Goal: Communication & Community: Answer question/provide support

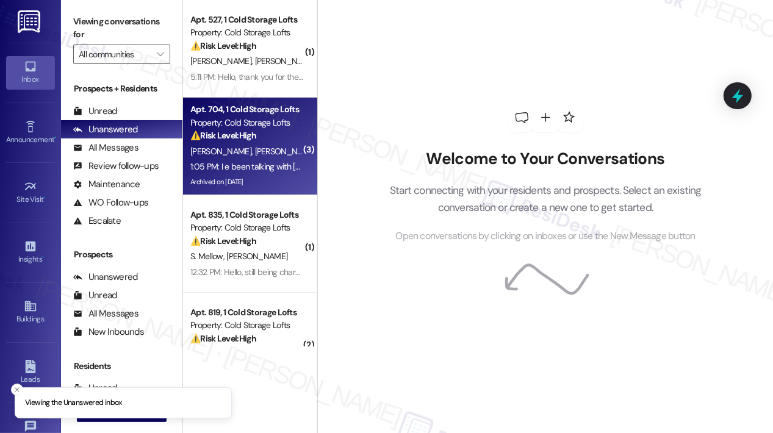
click at [293, 121] on div "Property: Cold Storage Lofts" at bounding box center [246, 122] width 113 height 13
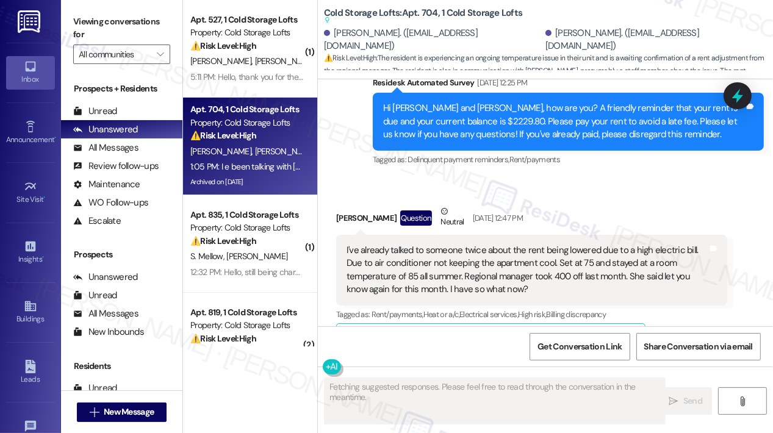
scroll to position [20330, 0]
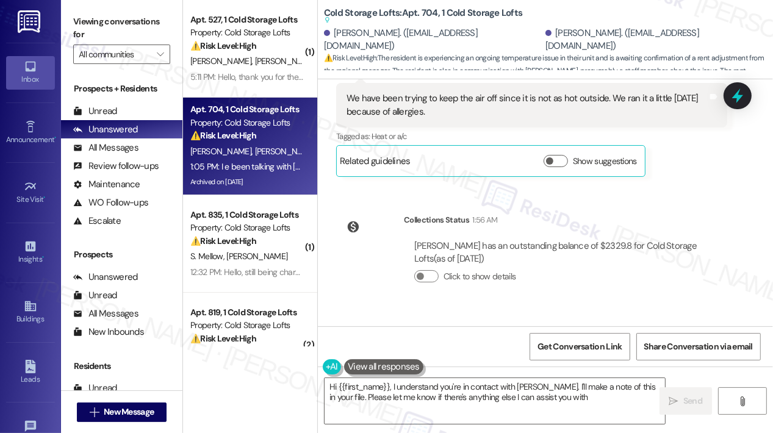
type textarea "Hi {{first_name}}, I understand you're in contact with [PERSON_NAME]. I'll make…"
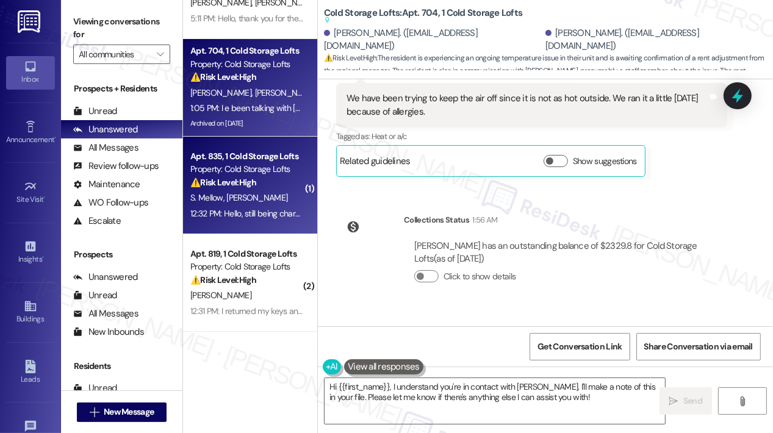
scroll to position [183, 0]
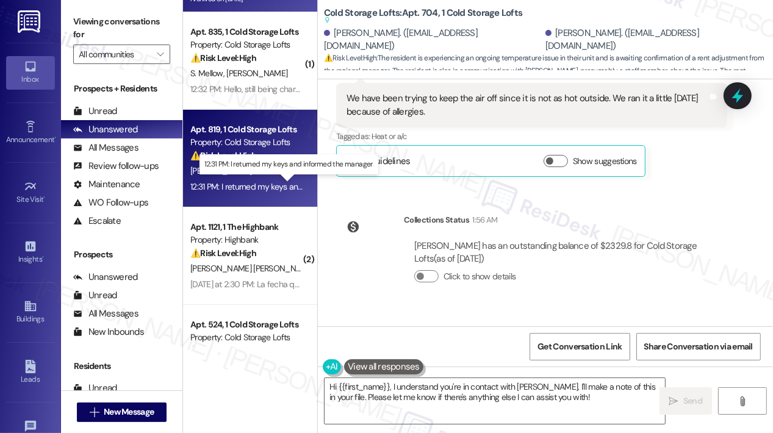
click at [279, 190] on div "12:31 PM: I returned my keys and informed the manager. 12:31 PM: I returned my …" at bounding box center [287, 186] width 195 height 11
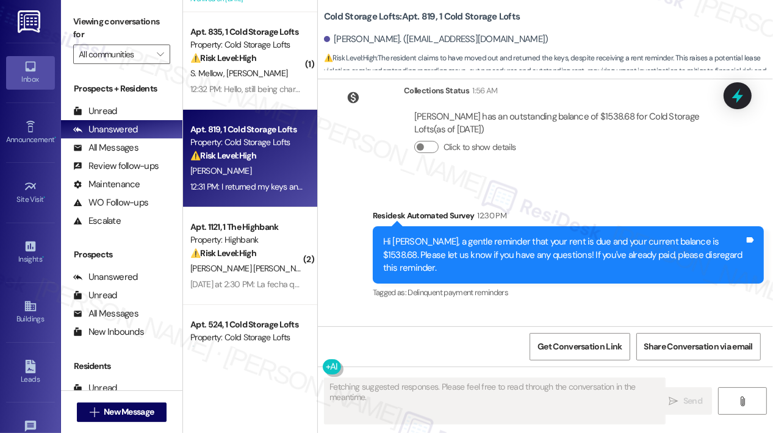
scroll to position [13476, 0]
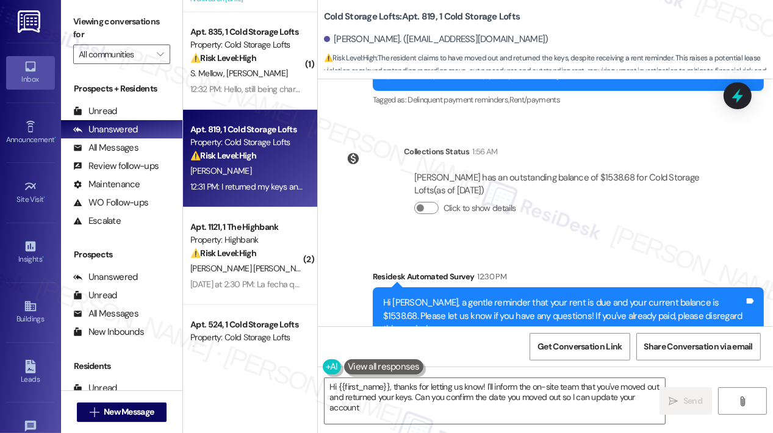
type textarea "Hi {{first_name}}, thanks for letting us know! I'll inform the on-site team tha…"
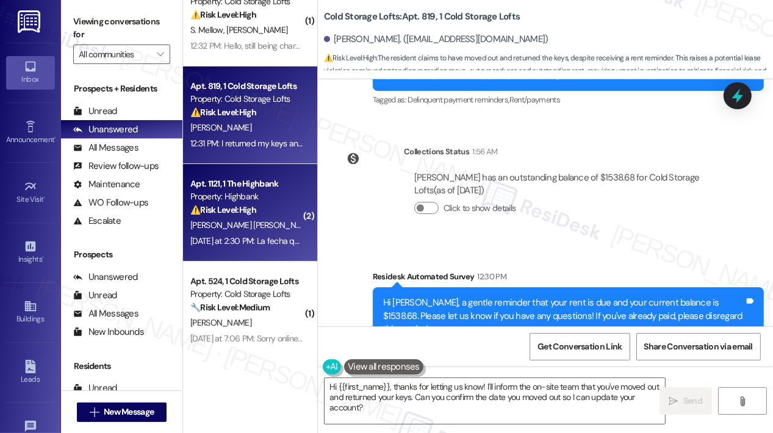
scroll to position [244, 0]
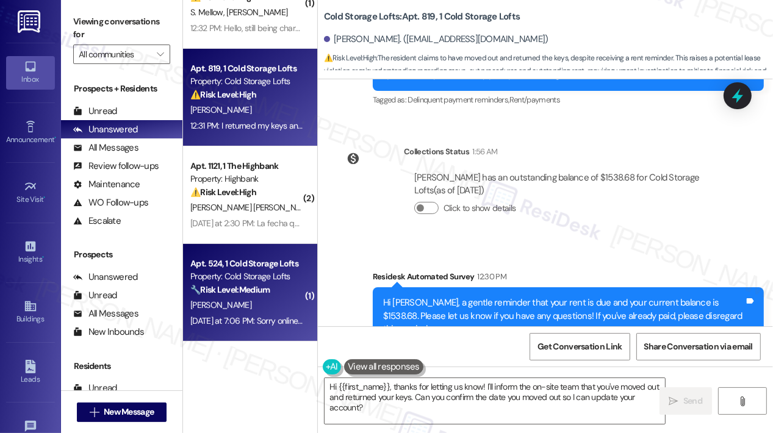
click at [245, 251] on div "Apt. 524, 1 Cold Storage Lofts Property: Cold Storage Lofts 🔧 Risk Level: Mediu…" at bounding box center [250, 293] width 134 height 98
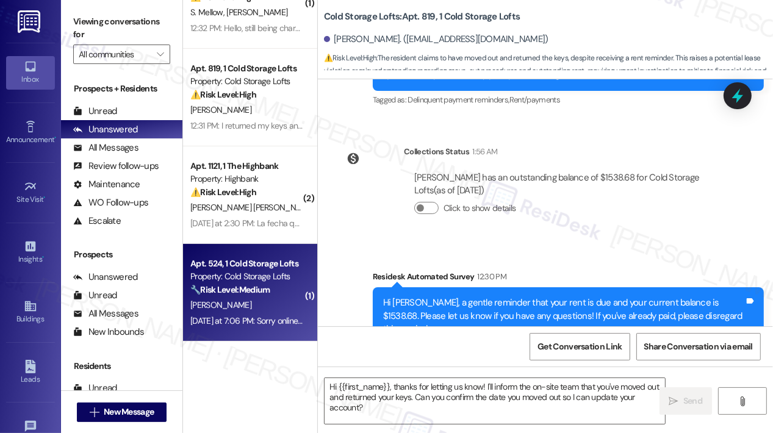
type textarea "Fetching suggested responses. Please feel free to read through the conversation…"
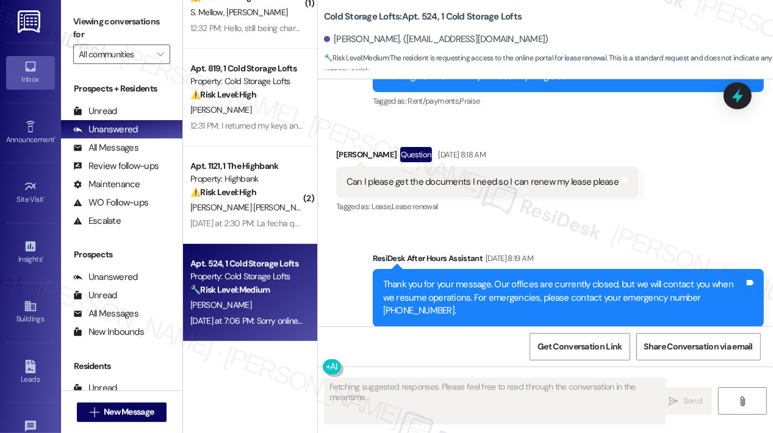
scroll to position [18200, 0]
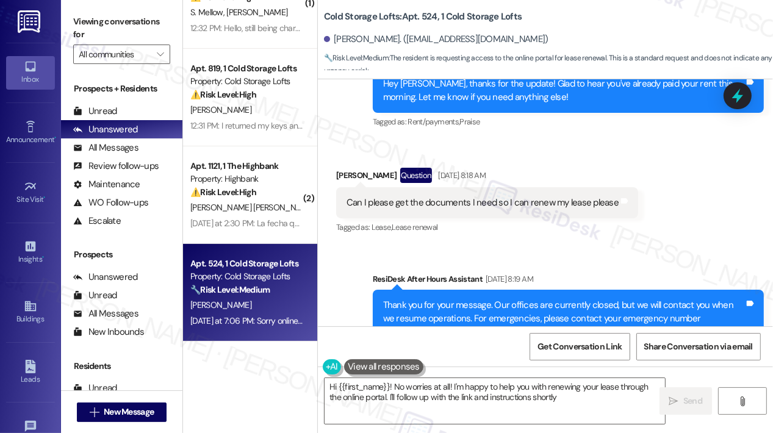
type textarea "Hi {{first_name}}! No worries at all! I'm happy to help you with renewing your …"
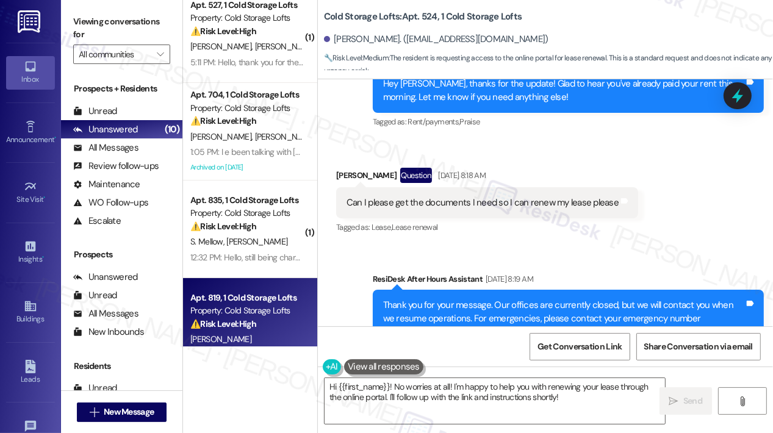
scroll to position [0, 0]
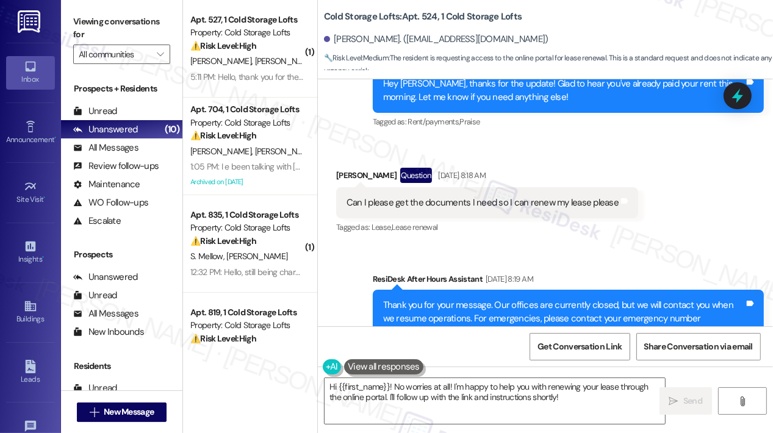
click at [240, 137] on strong "⚠️ Risk Level: High" at bounding box center [223, 135] width 66 height 11
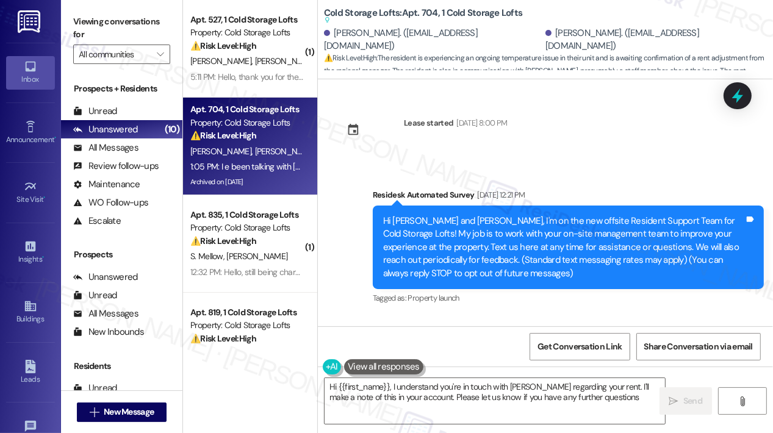
type textarea "Hi {{first_name}}, I understand you're in touch with [PERSON_NAME] regarding yo…"
